Goal: Navigation & Orientation: Find specific page/section

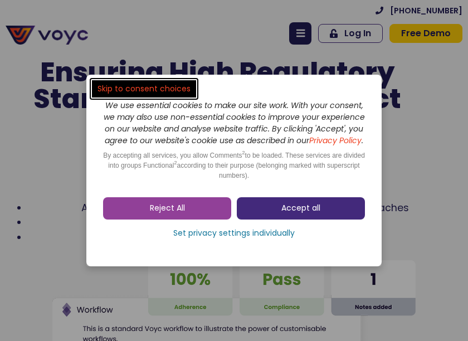
click at [318, 208] on span "Accept all" at bounding box center [300, 208] width 39 height 11
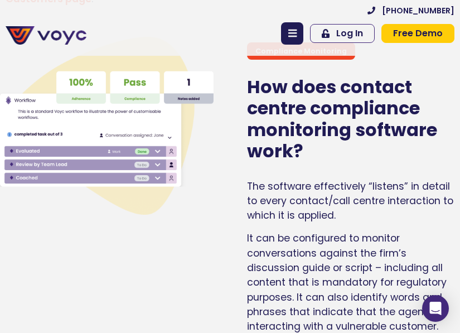
scroll to position [1728, 0]
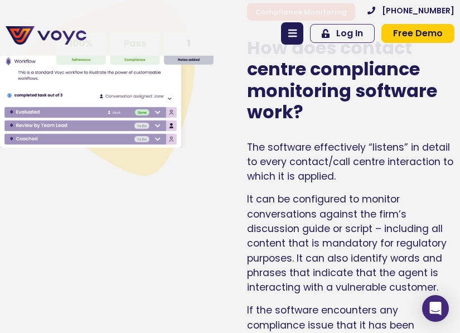
click at [420, 35] on span "Free Demo" at bounding box center [418, 33] width 50 height 9
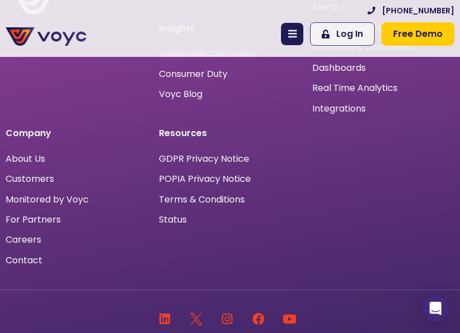
scroll to position [1226, 0]
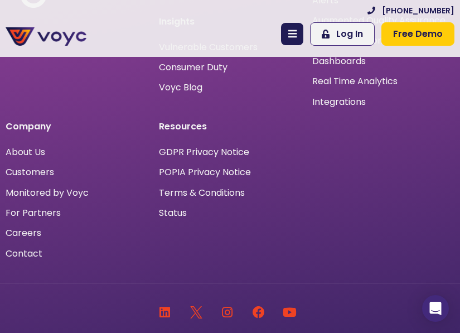
click at [297, 38] on icon at bounding box center [292, 34] width 8 height 10
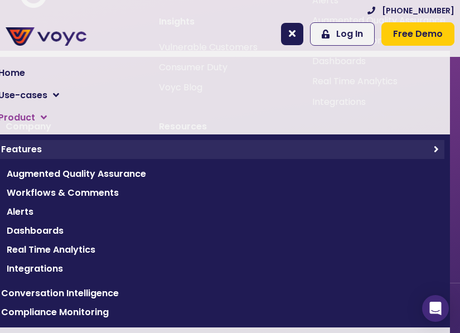
click at [57, 148] on span "Features" at bounding box center [214, 149] width 427 height 13
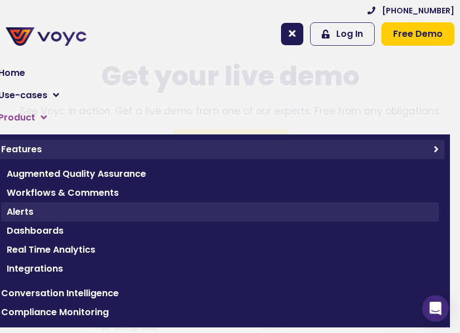
click at [81, 212] on span "Alerts" at bounding box center [220, 211] width 426 height 13
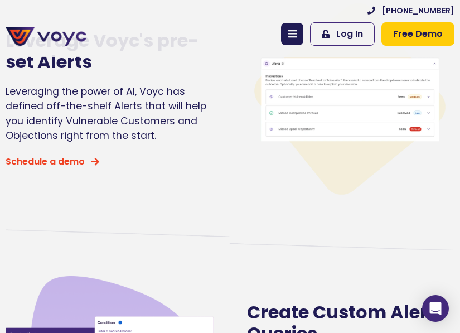
scroll to position [276, 0]
